Goal: Navigation & Orientation: Find specific page/section

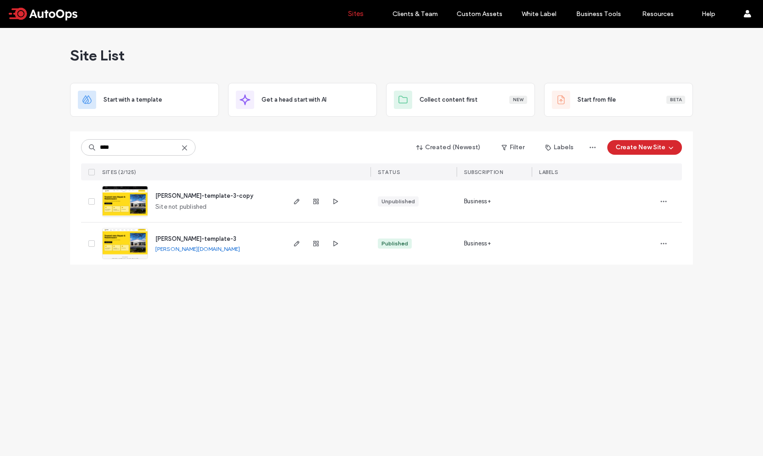
type input "****"
click at [185, 146] on use at bounding box center [184, 148] width 4 height 4
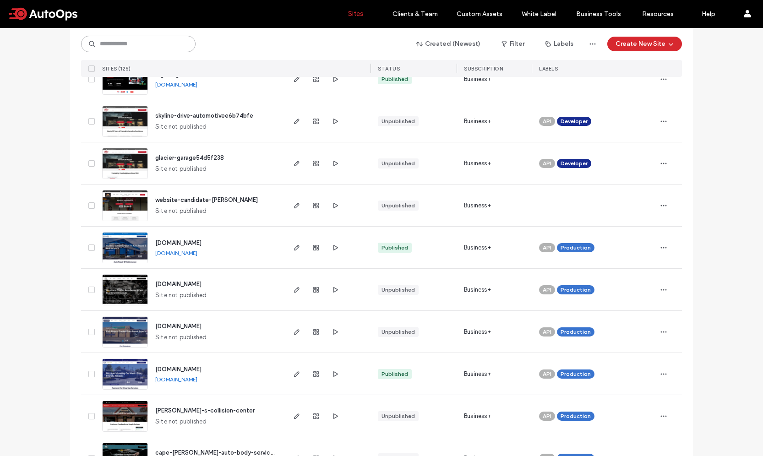
scroll to position [924, 0]
